Goal: Use online tool/utility: Utilize a website feature to perform a specific function

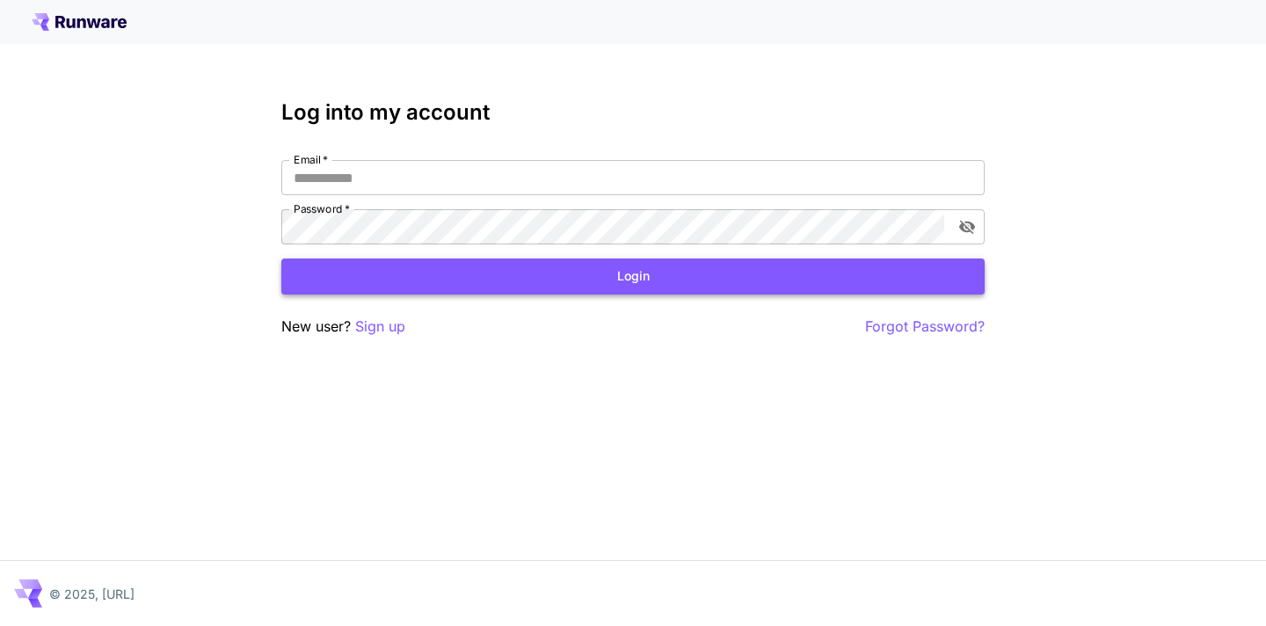
type input "**********"
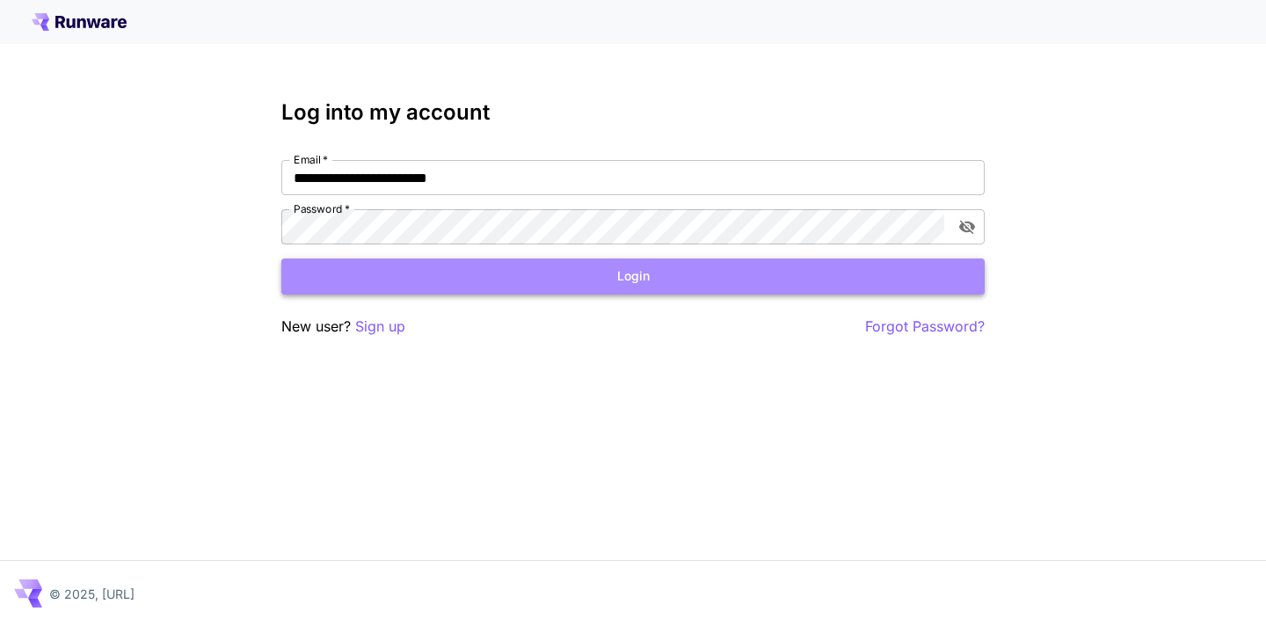
click at [499, 283] on button "Login" at bounding box center [633, 277] width 704 height 36
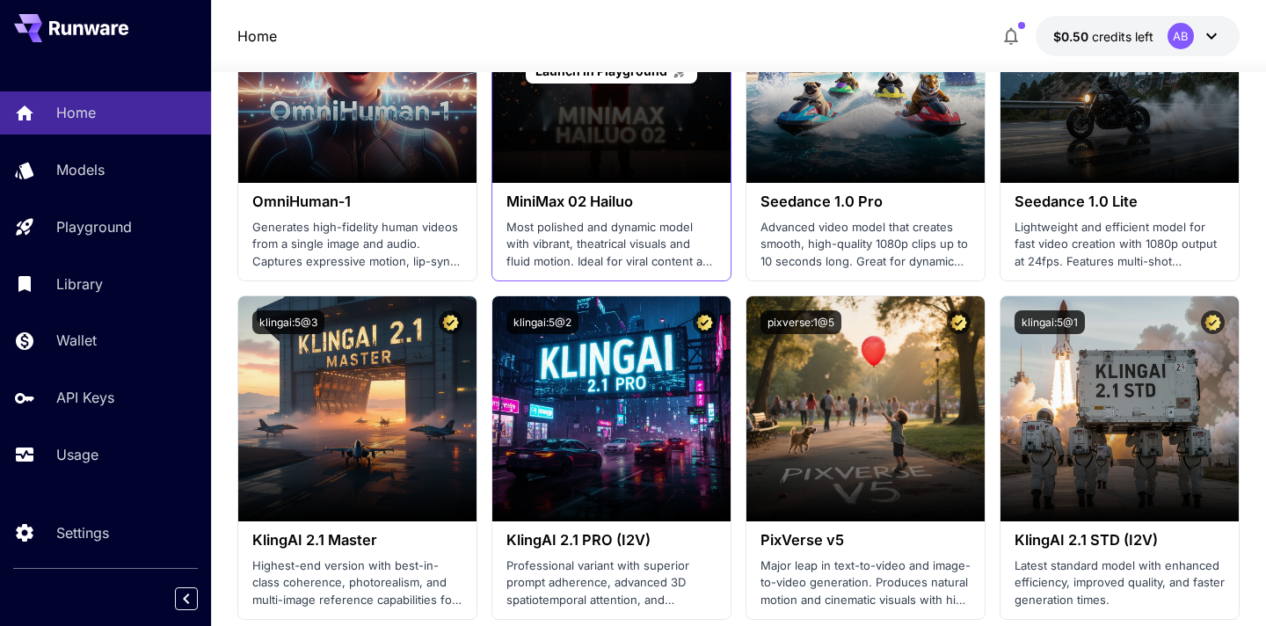
scroll to position [538, 0]
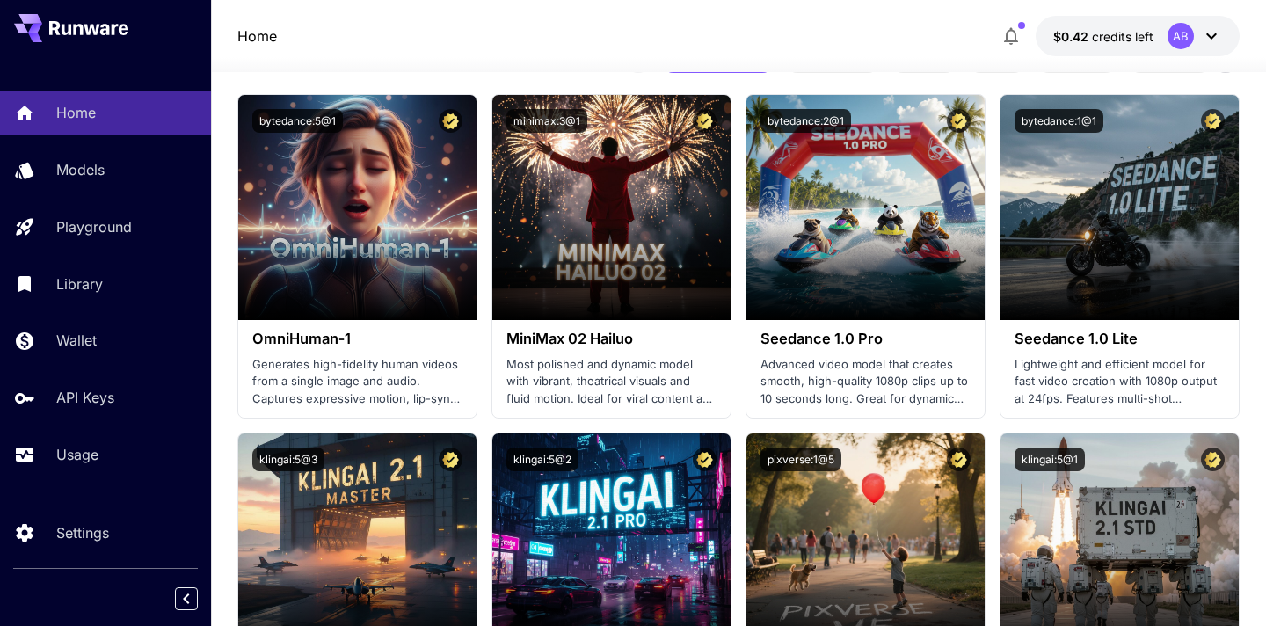
scroll to position [463, 0]
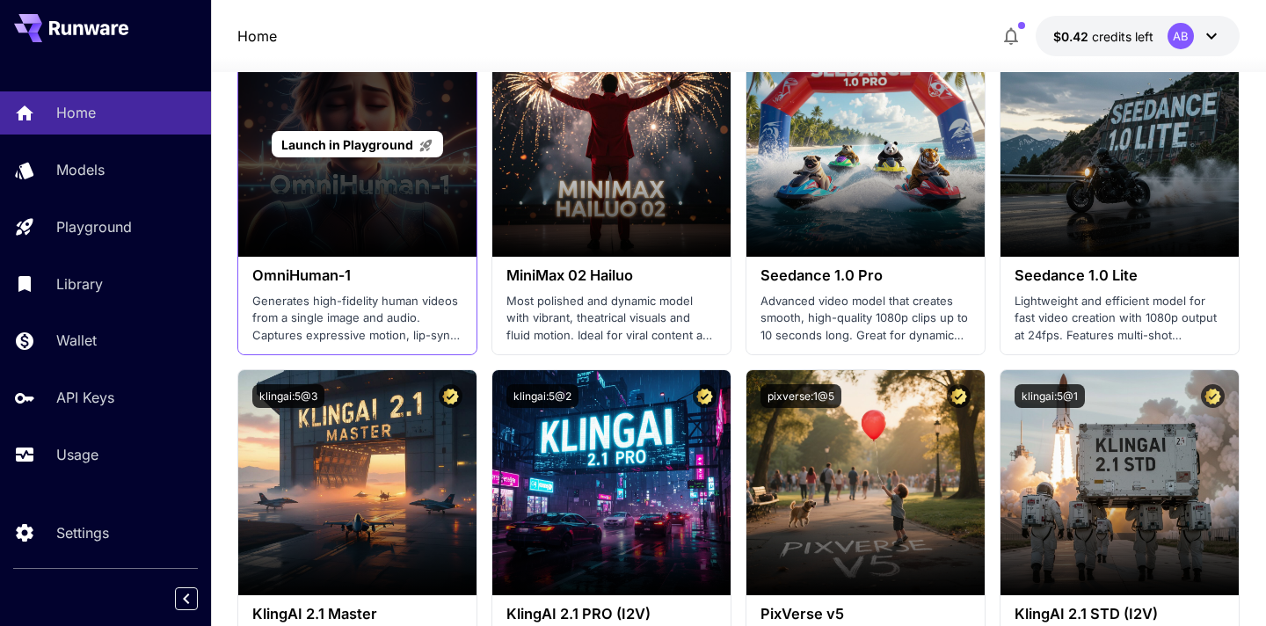
click at [364, 139] on span "Launch in Playground" at bounding box center [347, 144] width 132 height 15
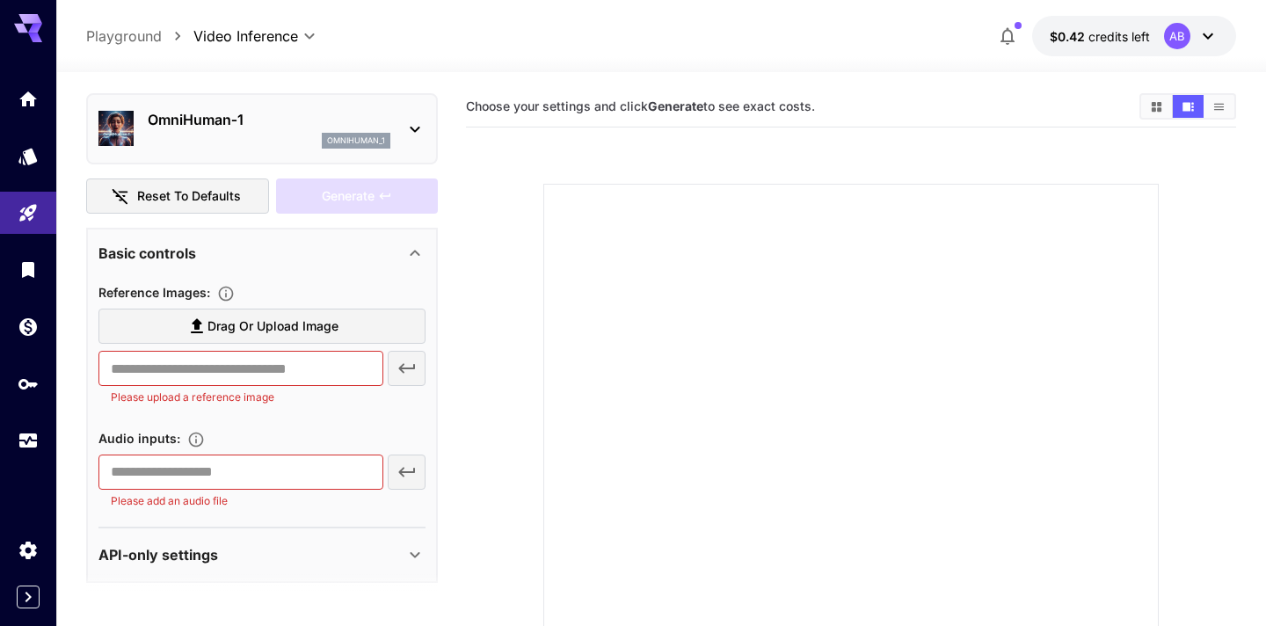
scroll to position [64, 0]
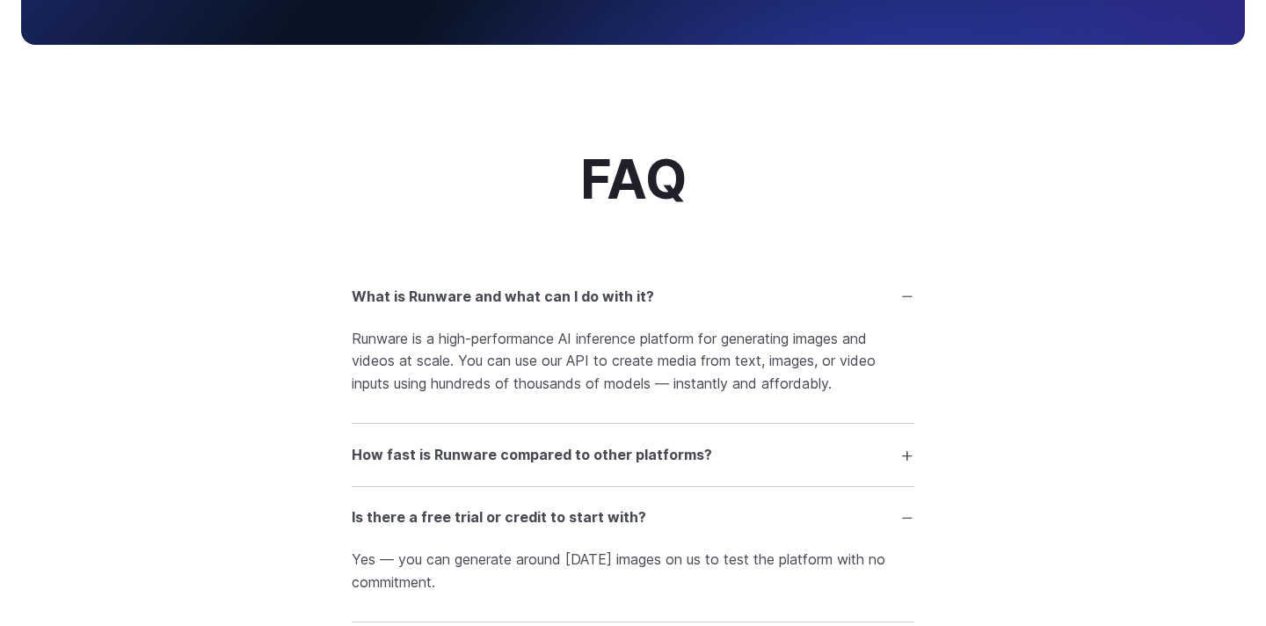
scroll to position [2591, 0]
